Goal: Book appointment/travel/reservation

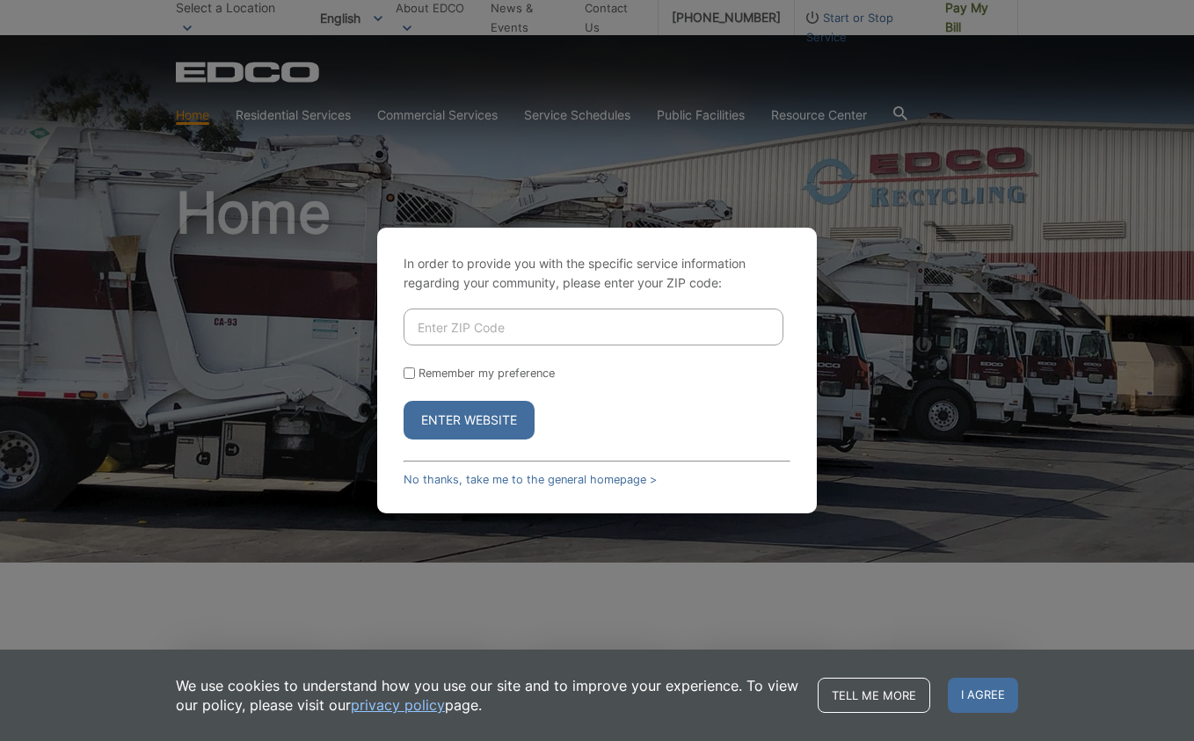
click at [524, 316] on input "Enter ZIP Code" at bounding box center [594, 327] width 380 height 37
click at [519, 324] on input "Enter ZIP Code" at bounding box center [594, 327] width 380 height 37
type input "91945"
click at [404, 401] on button "Enter Website" at bounding box center [469, 420] width 131 height 39
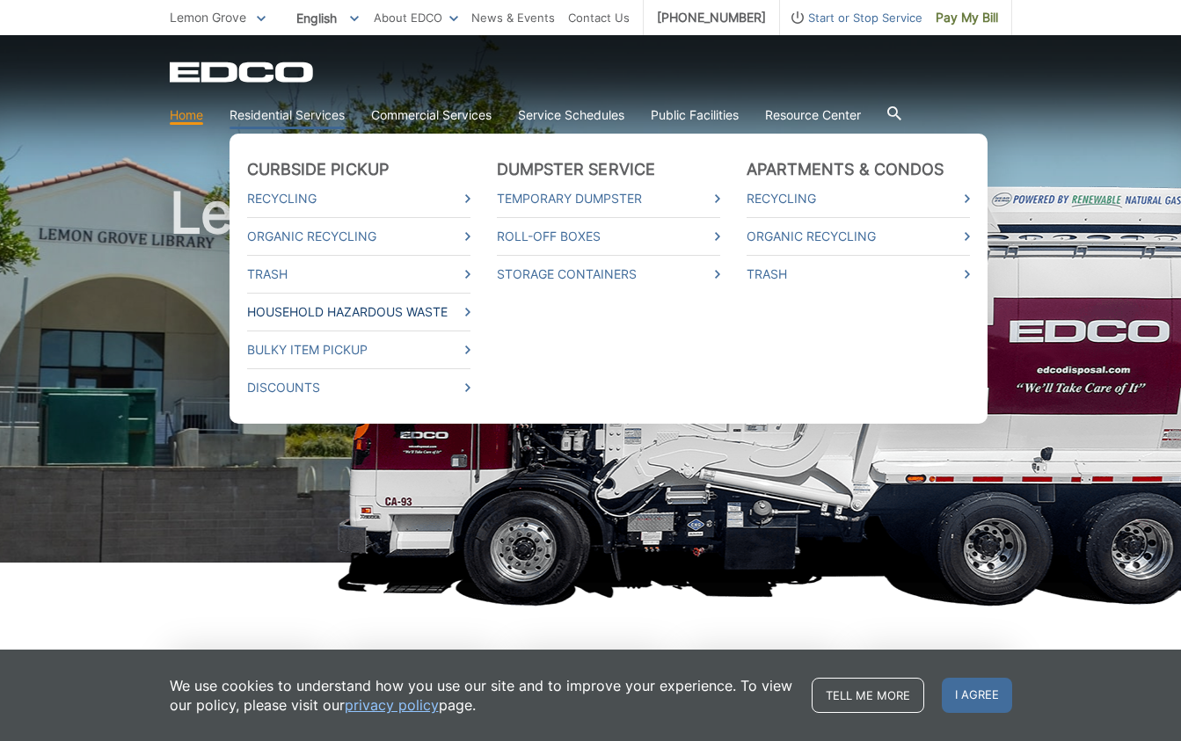
click at [342, 312] on link "Household Hazardous Waste" at bounding box center [358, 311] width 223 height 19
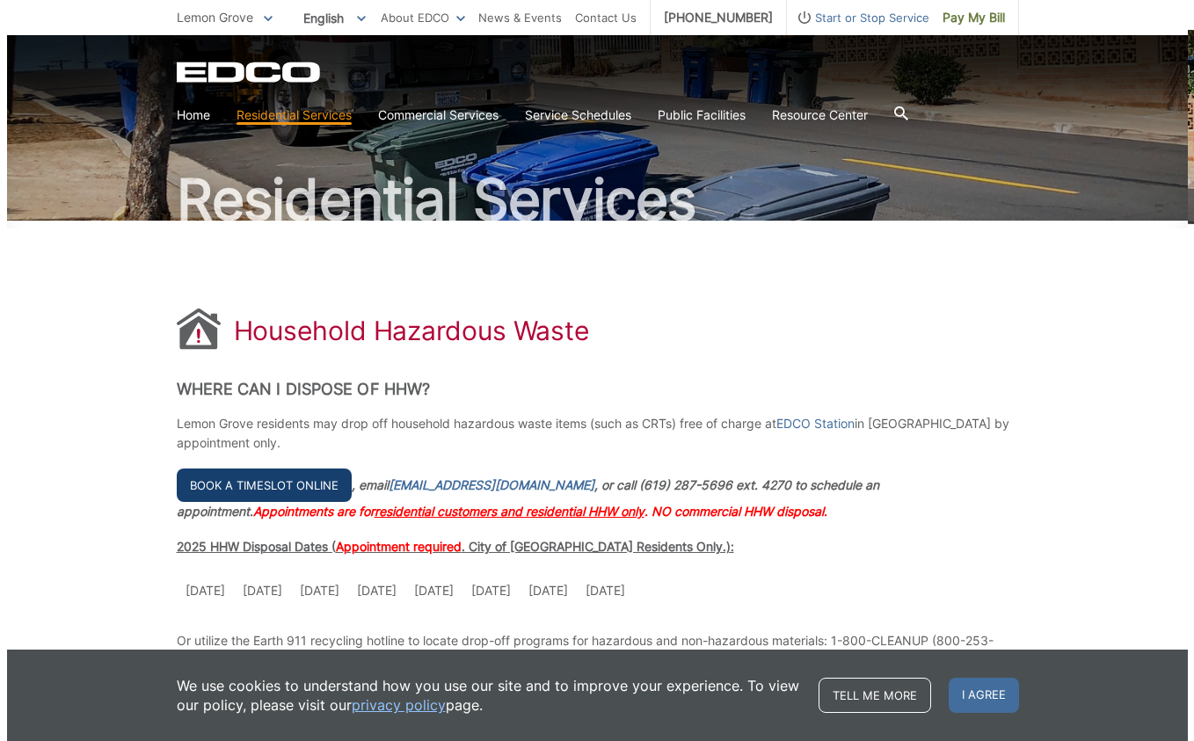
scroll to position [264, 0]
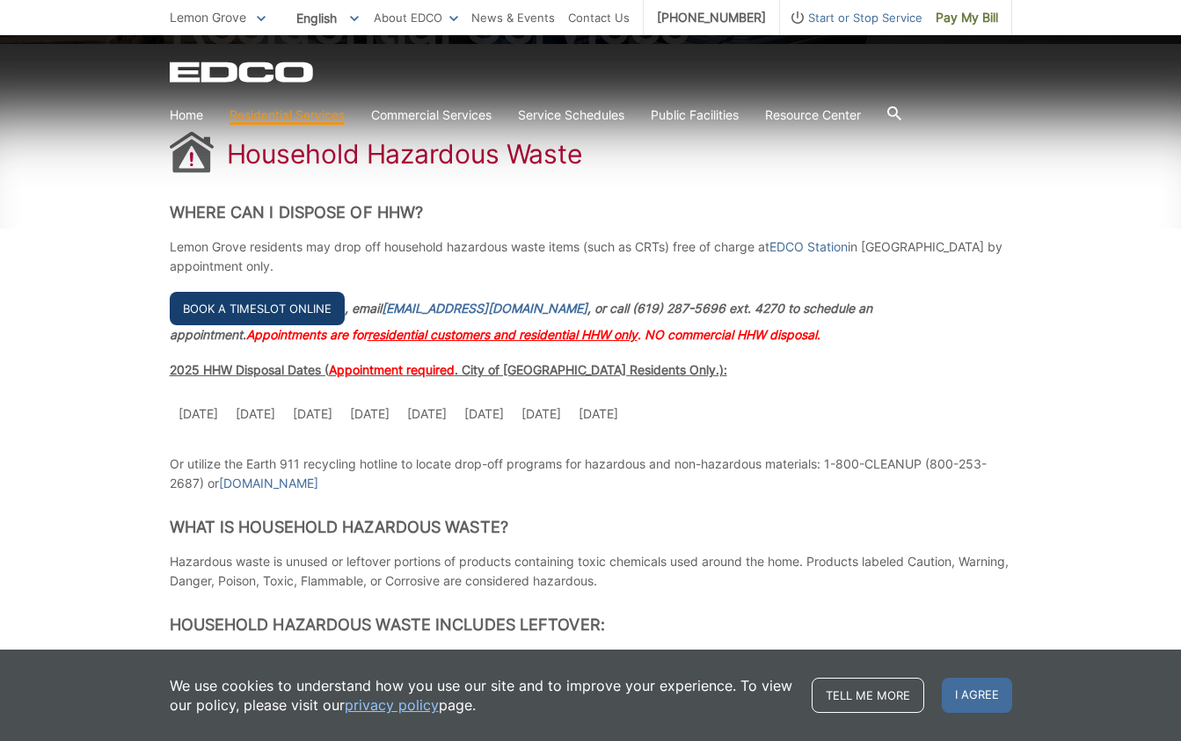
click at [250, 302] on link "Book a timeslot online" at bounding box center [257, 308] width 175 height 33
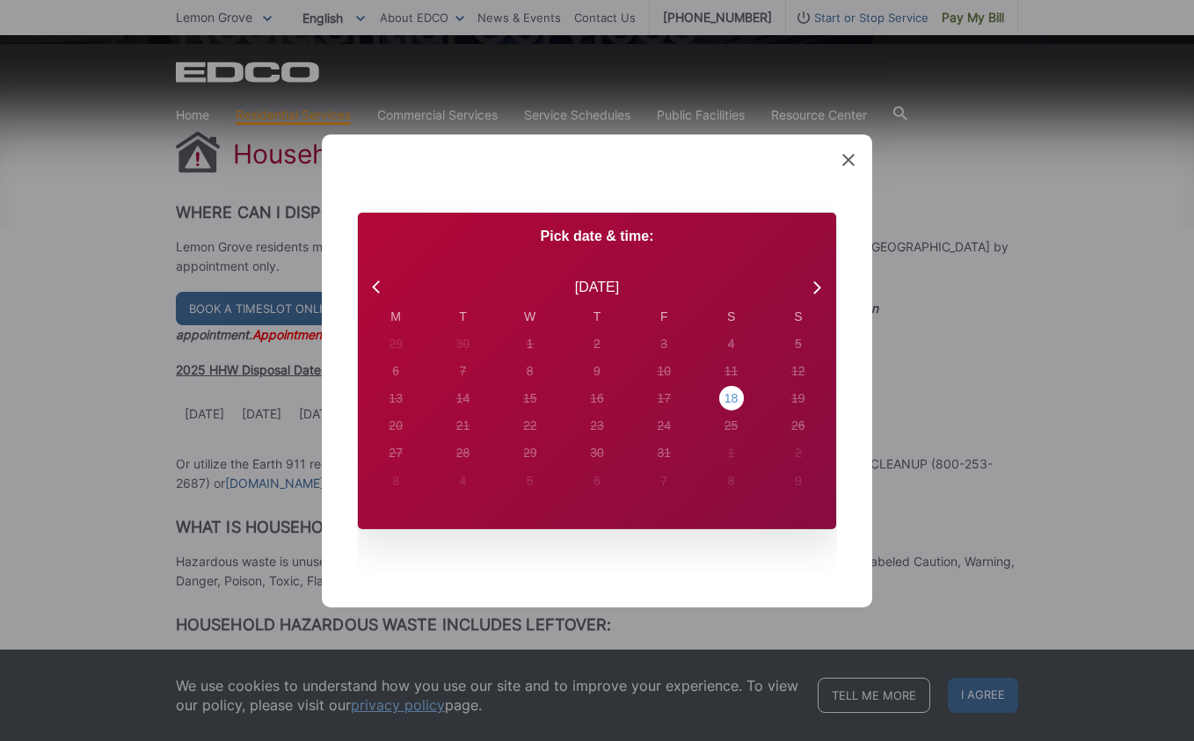
click at [726, 393] on div "18" at bounding box center [732, 399] width 14 height 18
radio input "true"
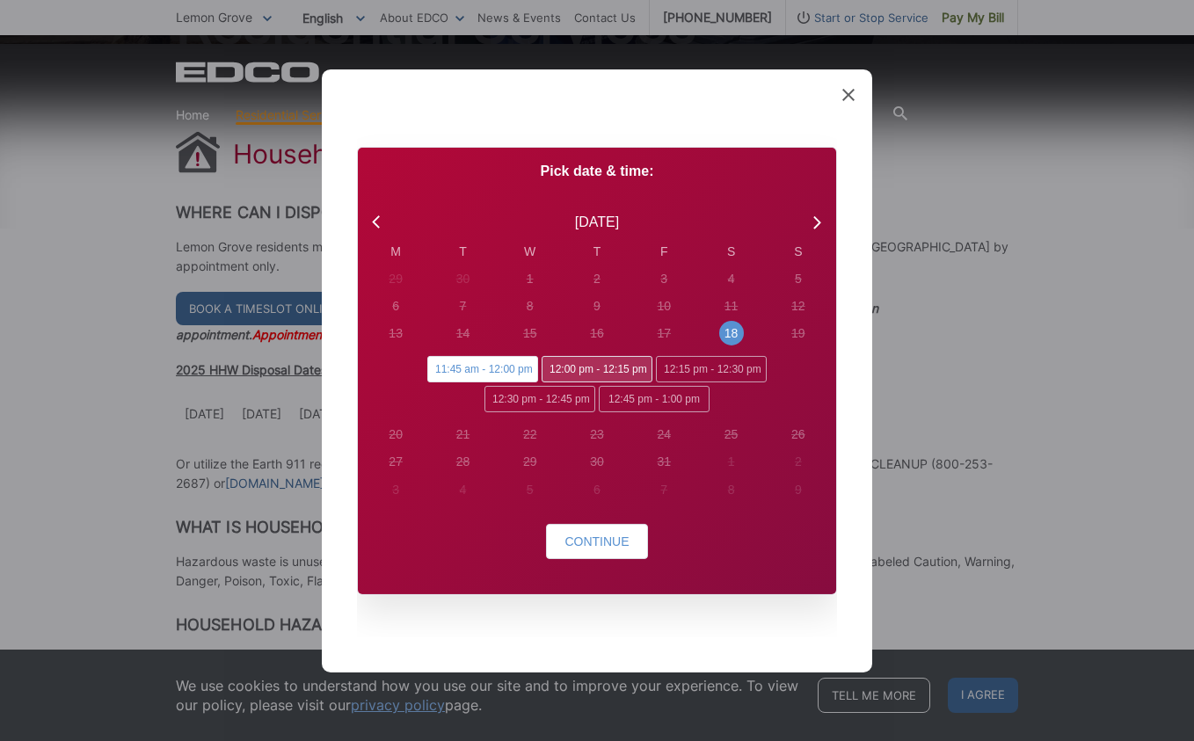
click at [605, 362] on span "12:00 pm - 12:15 pm" at bounding box center [597, 369] width 111 height 26
click at [553, 362] on input "12:00 pm - 12:15 pm" at bounding box center [547, 361] width 11 height 11
radio input "true"
radio input "false"
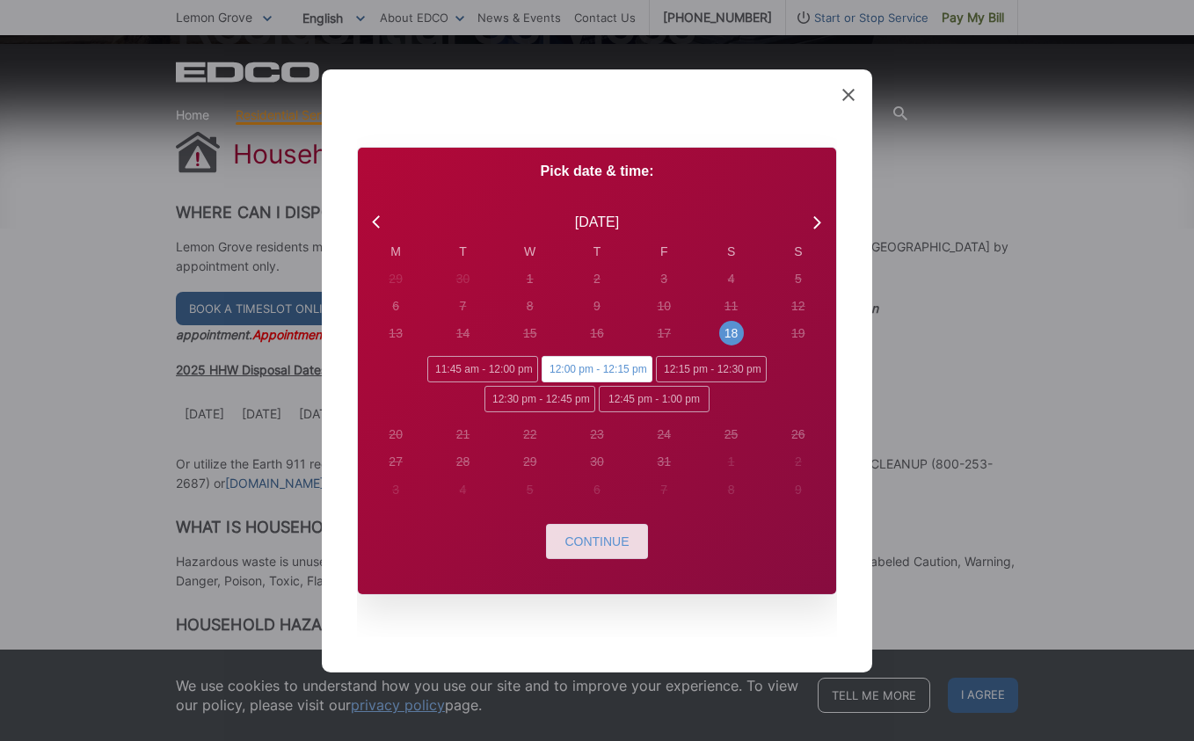
click at [581, 543] on span "Continue" at bounding box center [596, 542] width 64 height 14
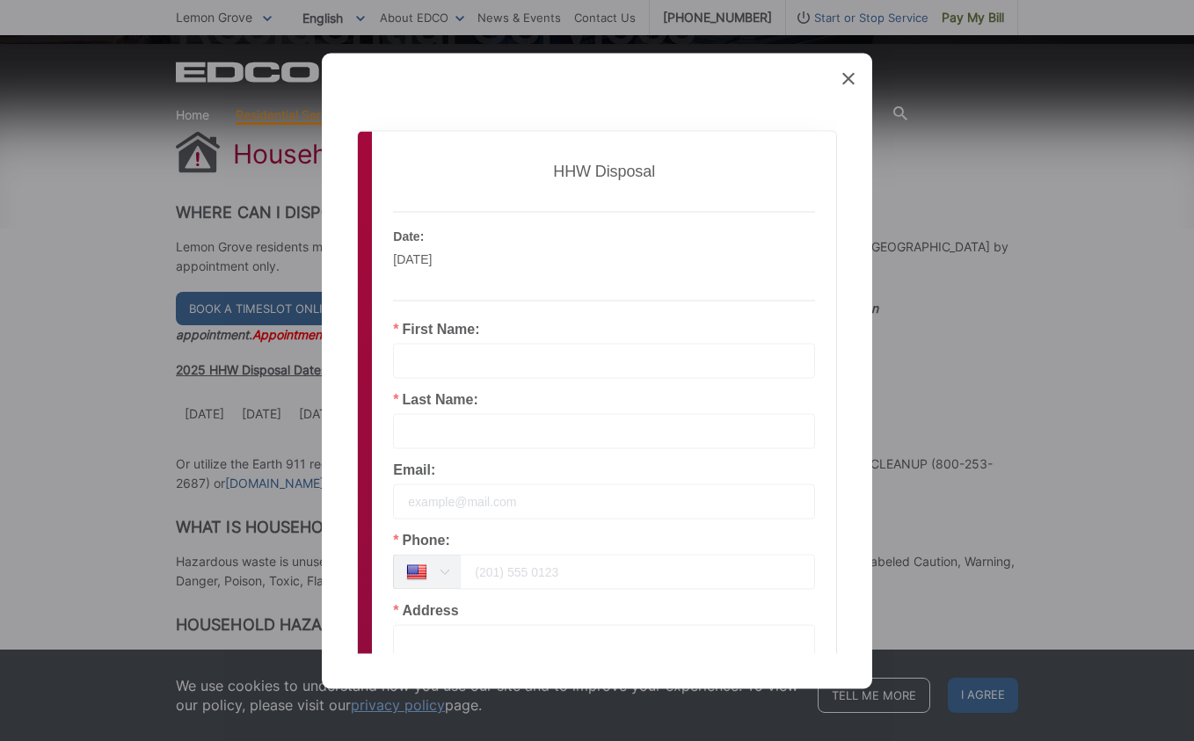
click at [480, 360] on input "text" at bounding box center [604, 360] width 422 height 35
click at [474, 362] on input "text" at bounding box center [604, 360] width 422 height 35
type input "[PERSON_NAME]"
click at [543, 420] on input "text" at bounding box center [604, 430] width 422 height 35
type input "AGUNOS"
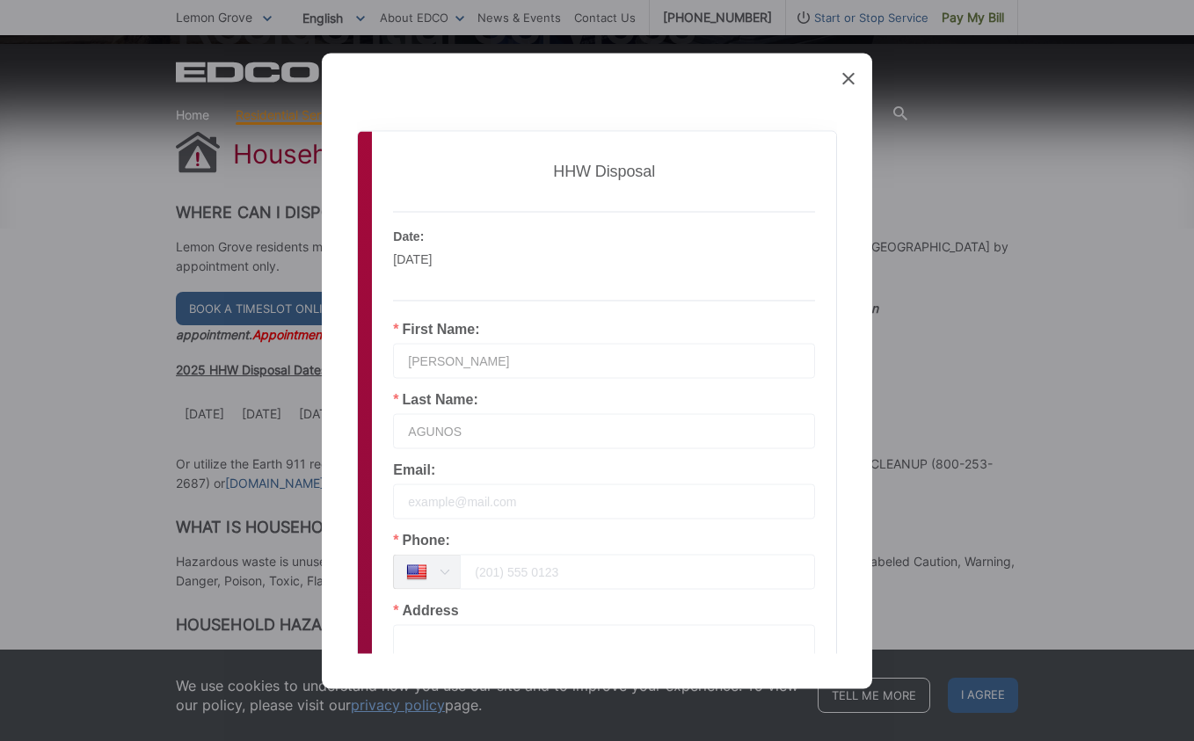
click at [443, 487] on input "email" at bounding box center [604, 501] width 422 height 35
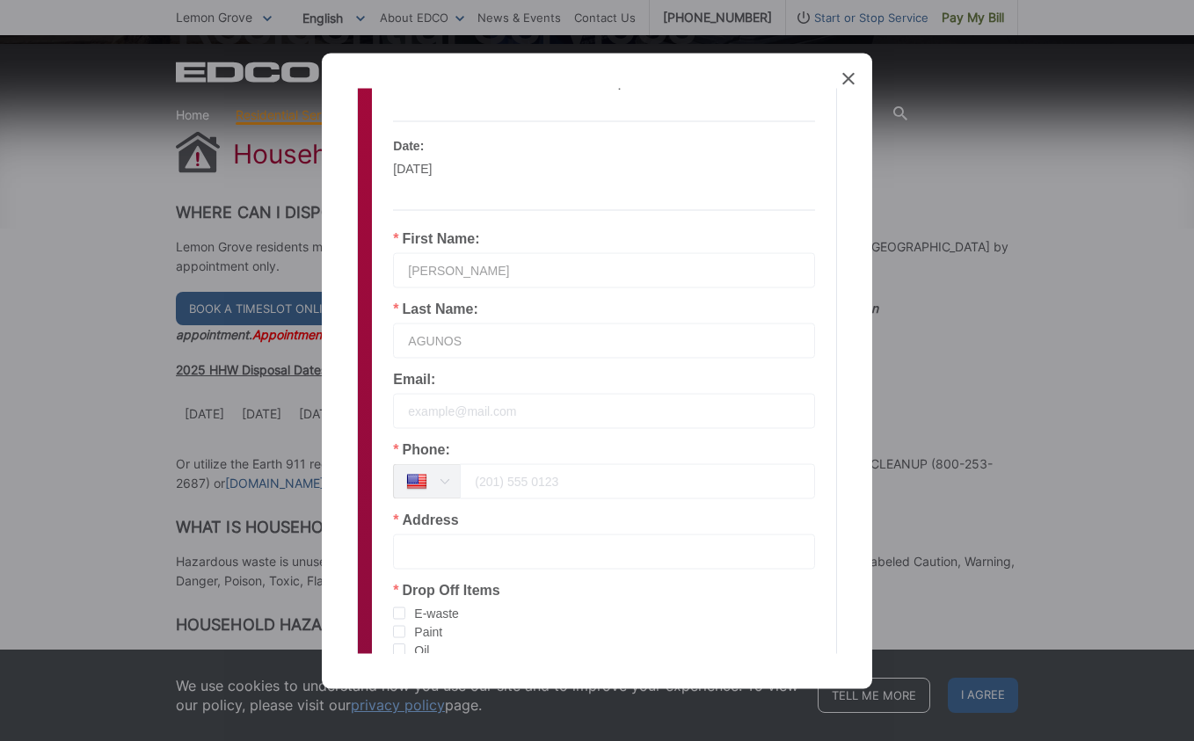
scroll to position [176, 0]
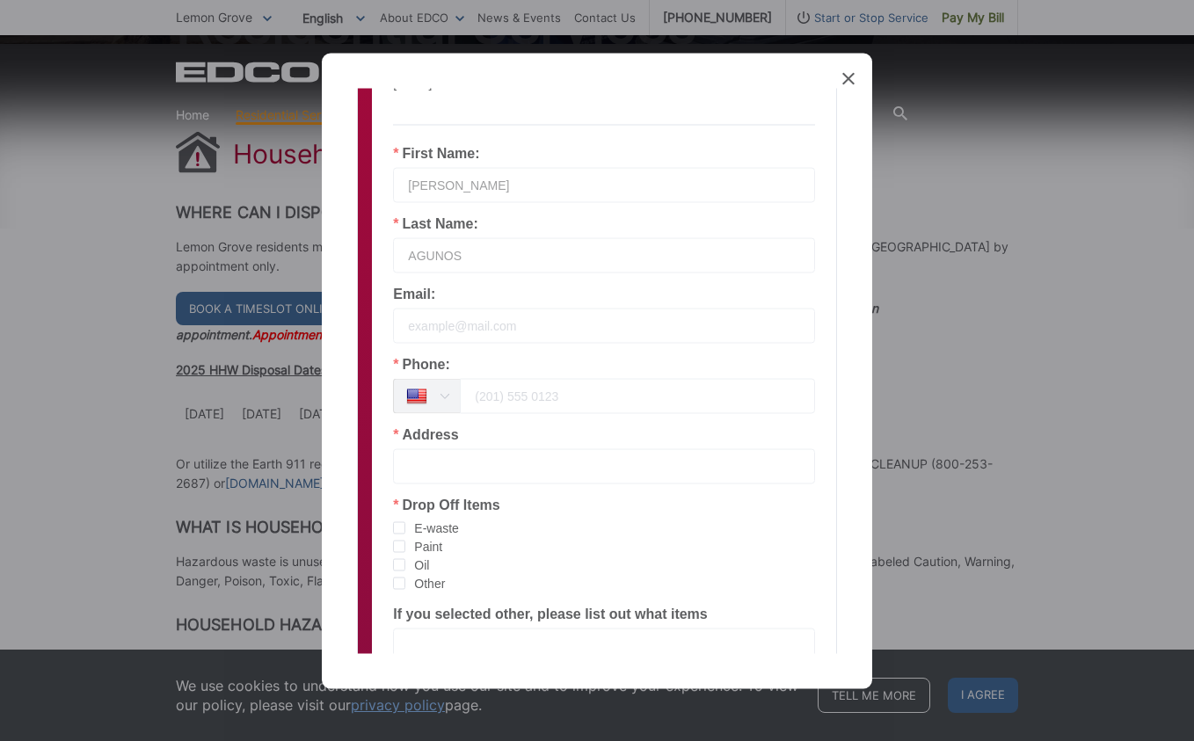
click at [487, 404] on input "tel" at bounding box center [637, 395] width 355 height 35
type input "6195722294"
click at [505, 462] on input "text" at bounding box center [604, 465] width 422 height 35
type input "1933 SIEGLE DR, LEMON GROVE 91945"
click at [399, 583] on span "checkbox-group" at bounding box center [399, 583] width 12 height 12
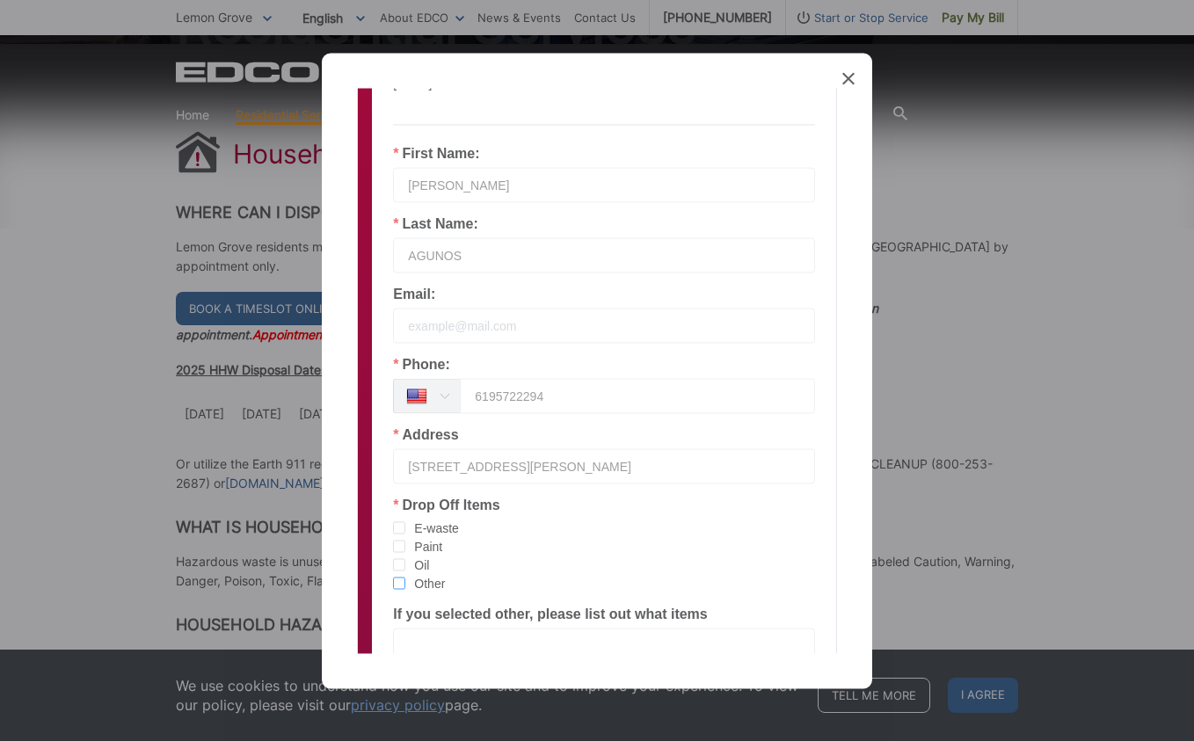
click at [405, 577] on input "Other" at bounding box center [405, 577] width 0 height 0
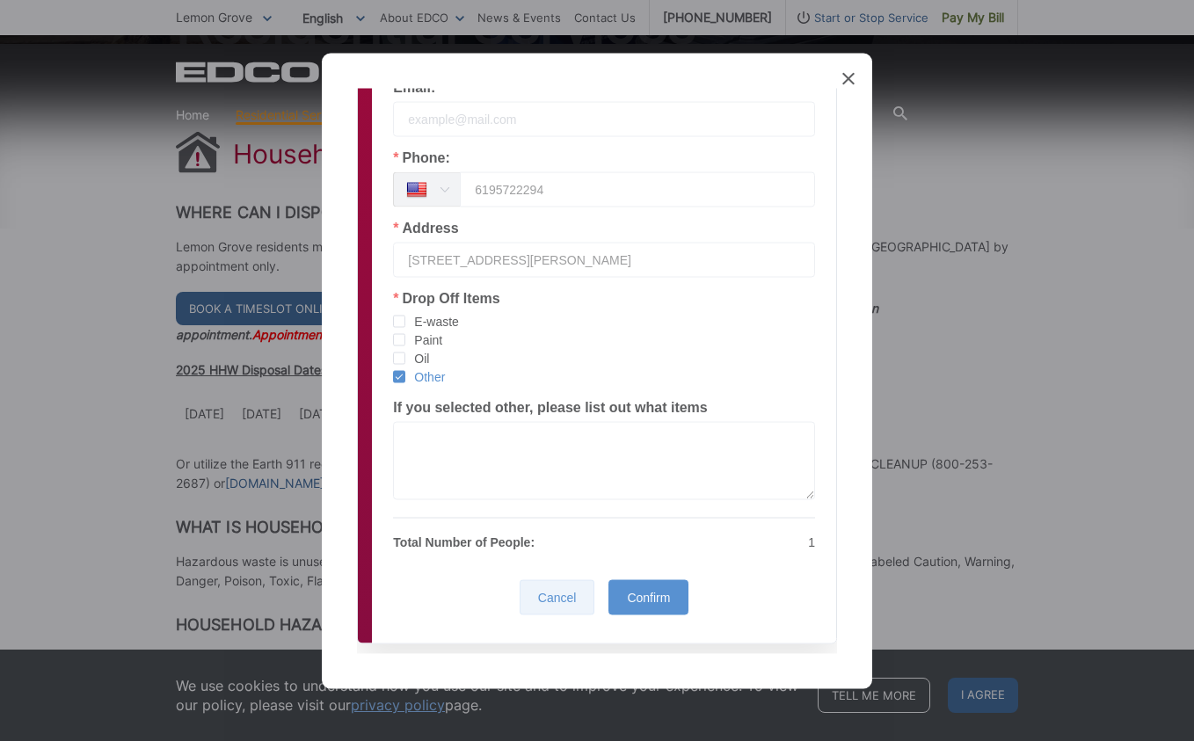
scroll to position [415, 0]
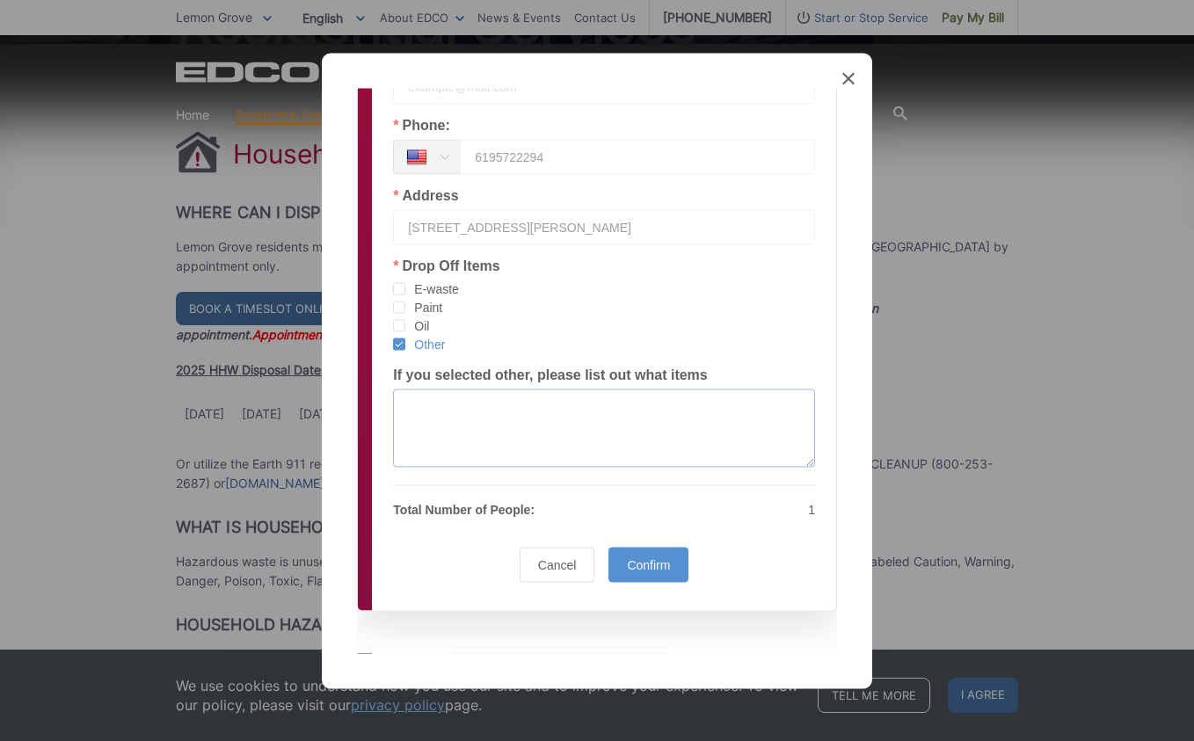
click at [495, 439] on textarea at bounding box center [604, 428] width 422 height 78
click at [465, 557] on div "Cancel Confirm Confirm" at bounding box center [604, 568] width 436 height 42
click at [513, 405] on textarea "LIGHTS" at bounding box center [604, 428] width 422 height 78
click at [454, 408] on textarea "LIGHTS" at bounding box center [604, 428] width 422 height 78
type textarea "LIGHT BULBS"
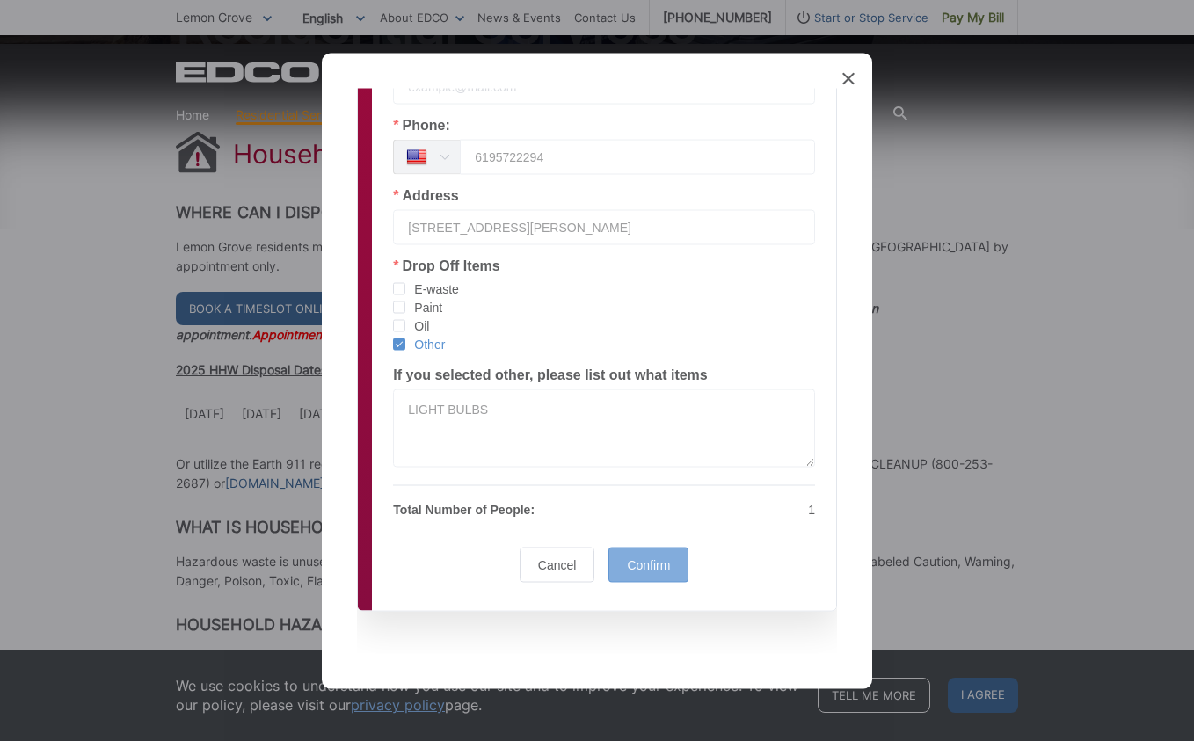
click at [639, 559] on span "Confirm" at bounding box center [648, 564] width 43 height 14
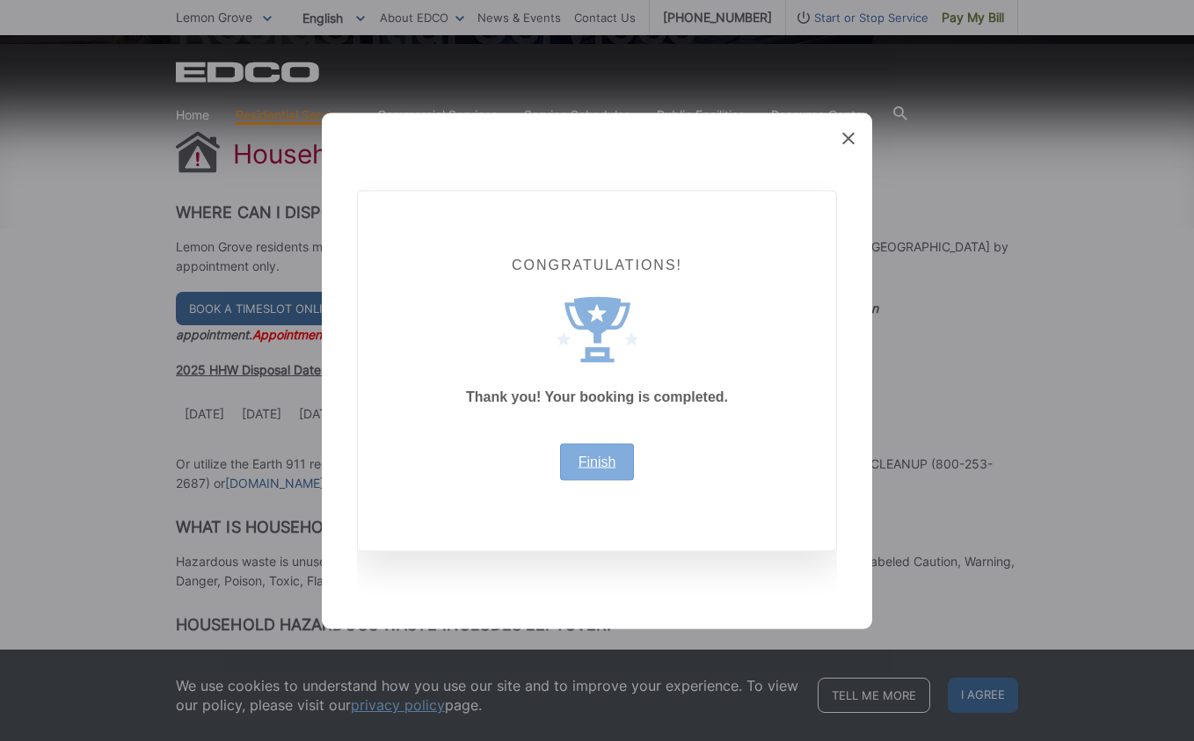
click at [600, 463] on link "Finish" at bounding box center [598, 462] width 38 height 14
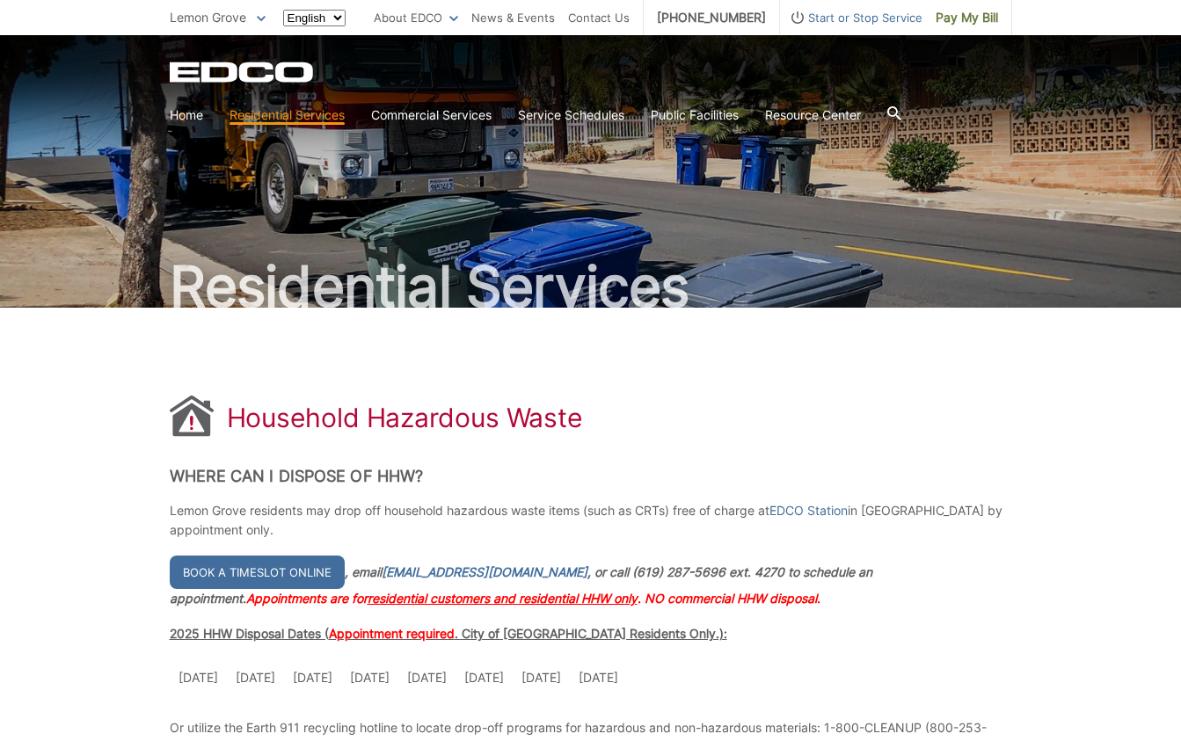
scroll to position [264, 0]
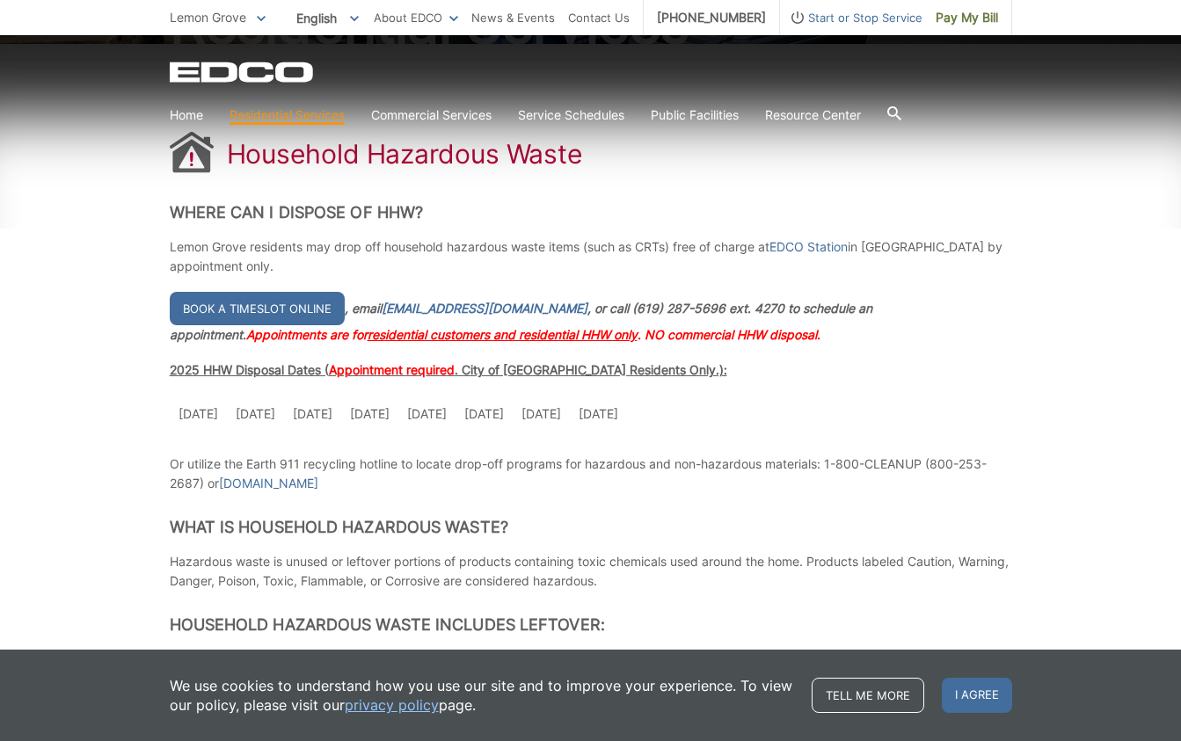
click at [1105, 18] on div "[GEOGRAPHIC_DATA] To change your zip code, enter it below and press change. Cha…" at bounding box center [590, 17] width 1181 height 35
